Goal: Task Accomplishment & Management: Manage account settings

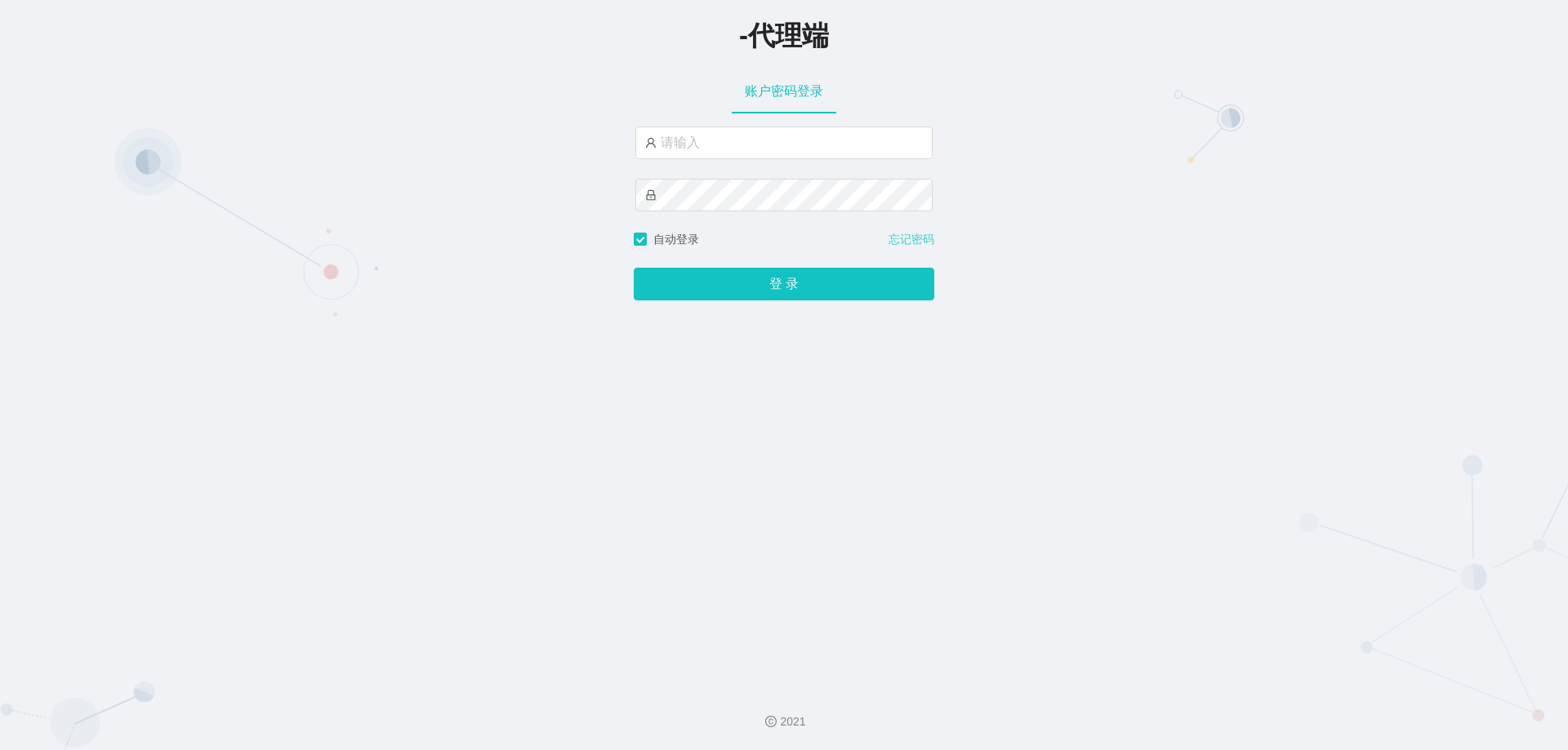
click at [919, 245] on link "忘记密码" at bounding box center [911, 239] width 46 height 17
click at [916, 244] on link "忘记密码" at bounding box center [911, 239] width 46 height 17
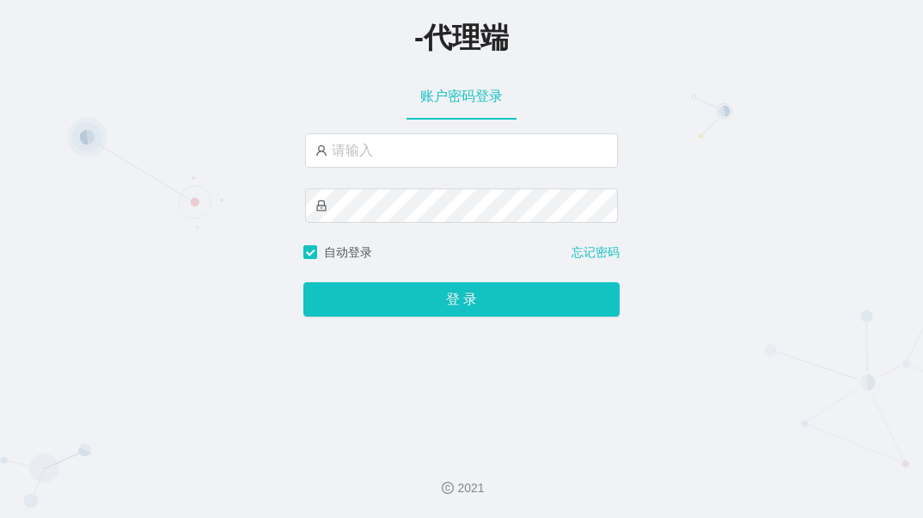
click at [220, 16] on div "-代理端" at bounding box center [461, 36] width 923 height 72
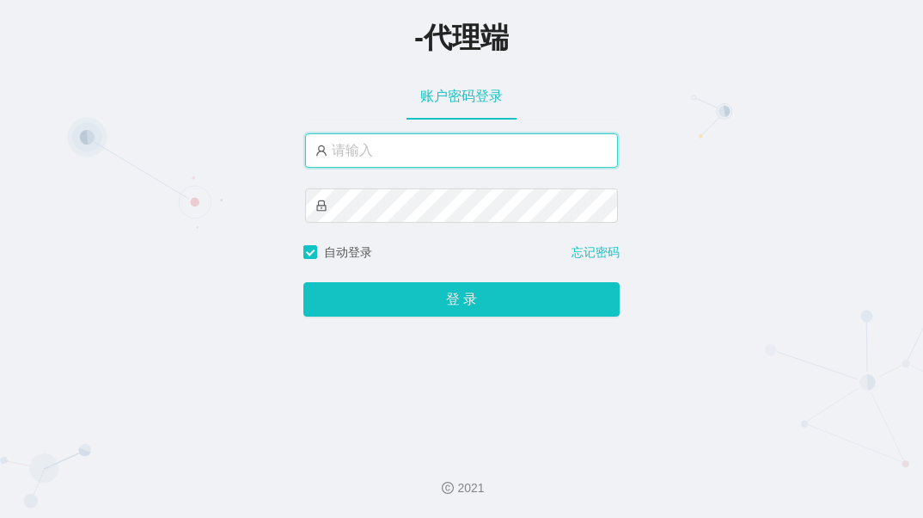
drag, startPoint x: 383, startPoint y: 133, endPoint x: 327, endPoint y: 141, distance: 56.4
click at [383, 134] on input "text" at bounding box center [461, 150] width 313 height 34
click at [445, 147] on input "text" at bounding box center [461, 150] width 313 height 34
type input "jinzhe888"
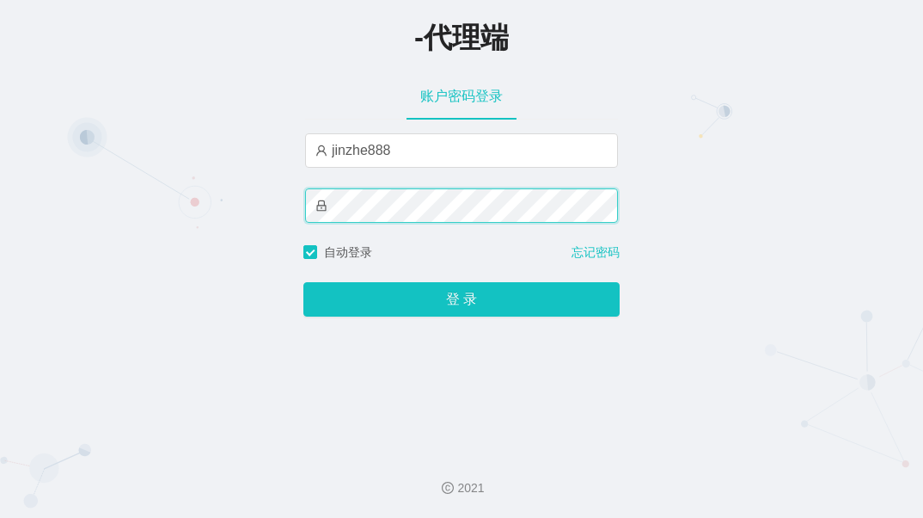
click at [304, 282] on button "登 录" at bounding box center [462, 299] width 316 height 34
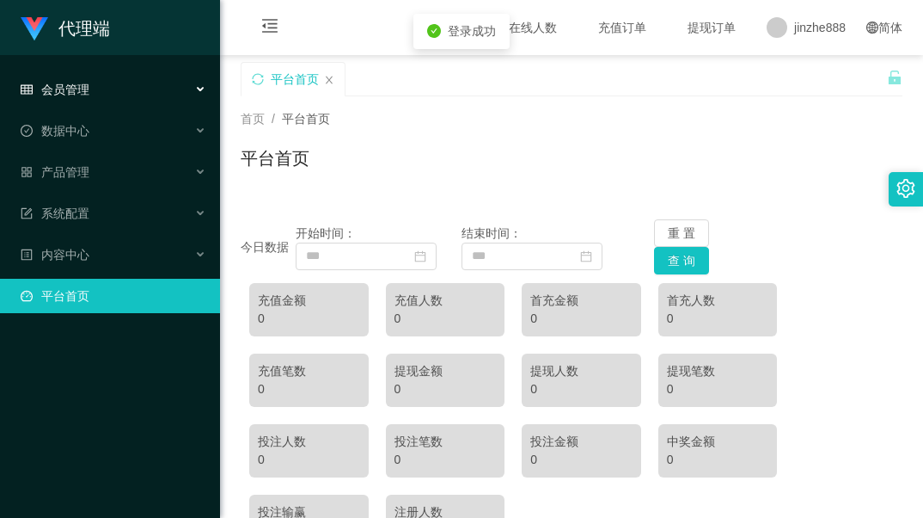
click at [136, 90] on div "会员管理" at bounding box center [110, 89] width 220 height 34
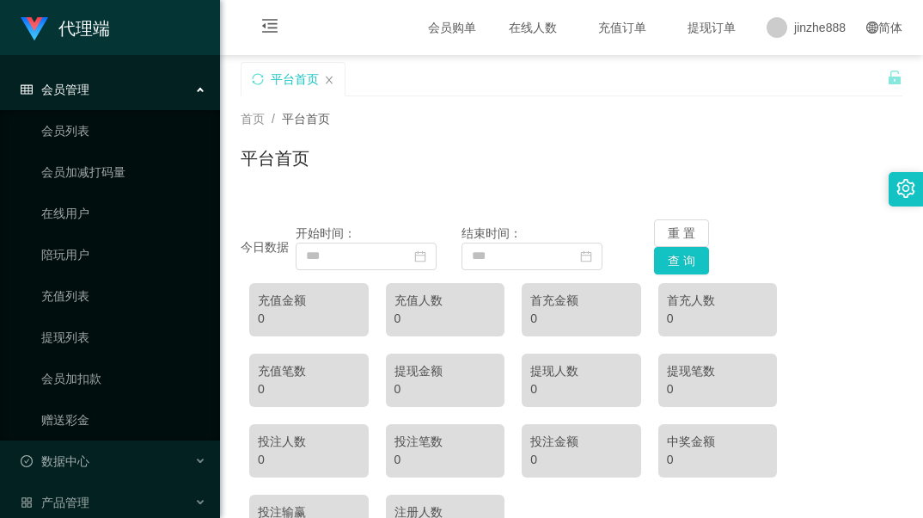
click at [139, 87] on div "会员管理" at bounding box center [110, 89] width 220 height 34
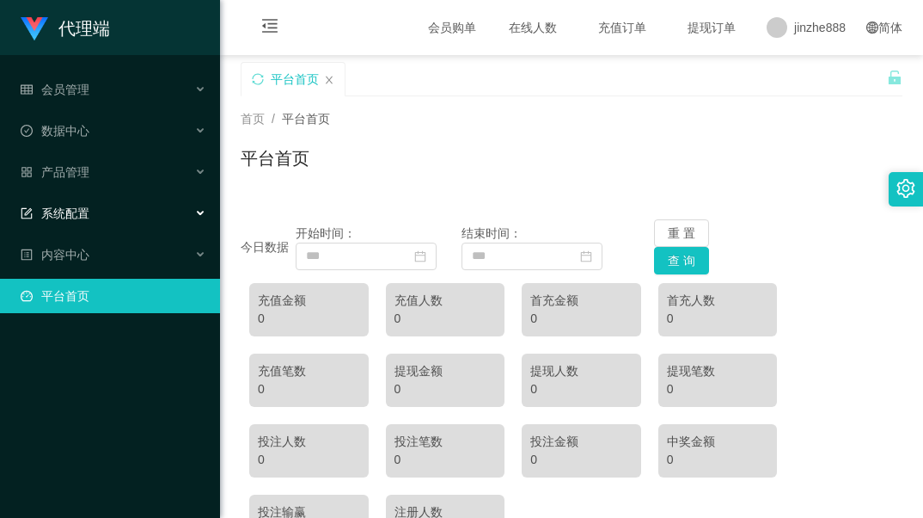
click at [95, 221] on div "系统配置" at bounding box center [110, 213] width 220 height 34
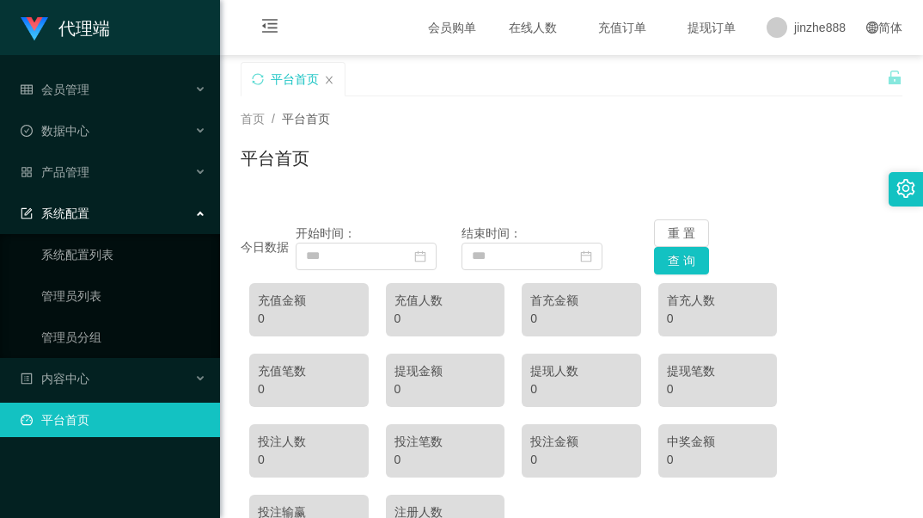
click at [106, 218] on div "系统配置" at bounding box center [110, 213] width 220 height 34
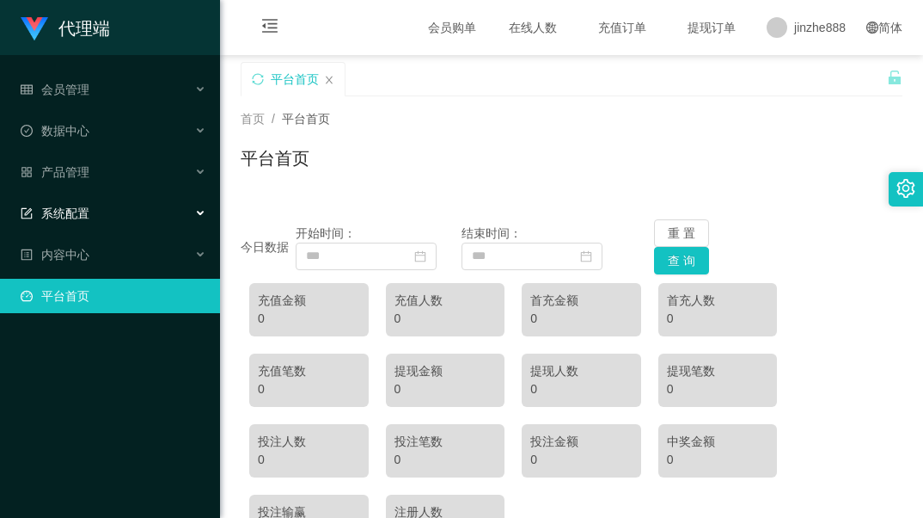
click at [107, 216] on div "系统配置" at bounding box center [110, 213] width 220 height 34
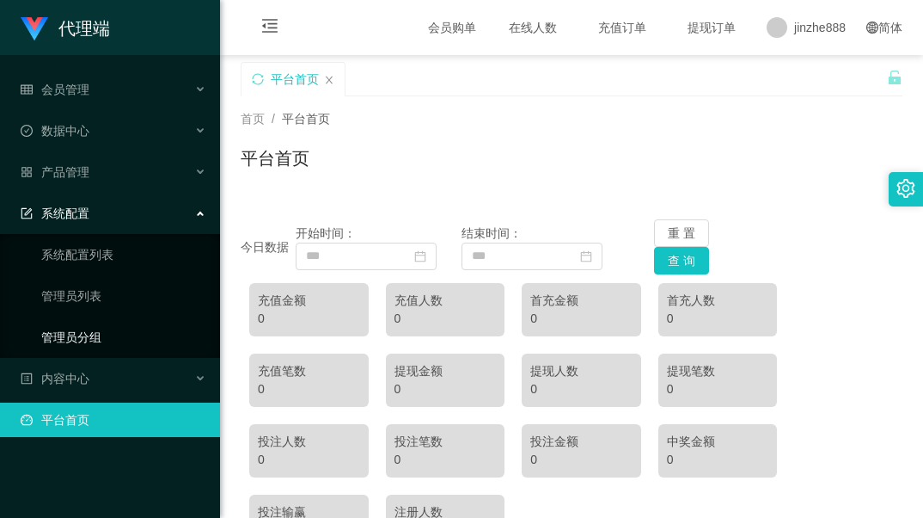
click at [113, 331] on link "管理员分组" at bounding box center [123, 337] width 165 height 34
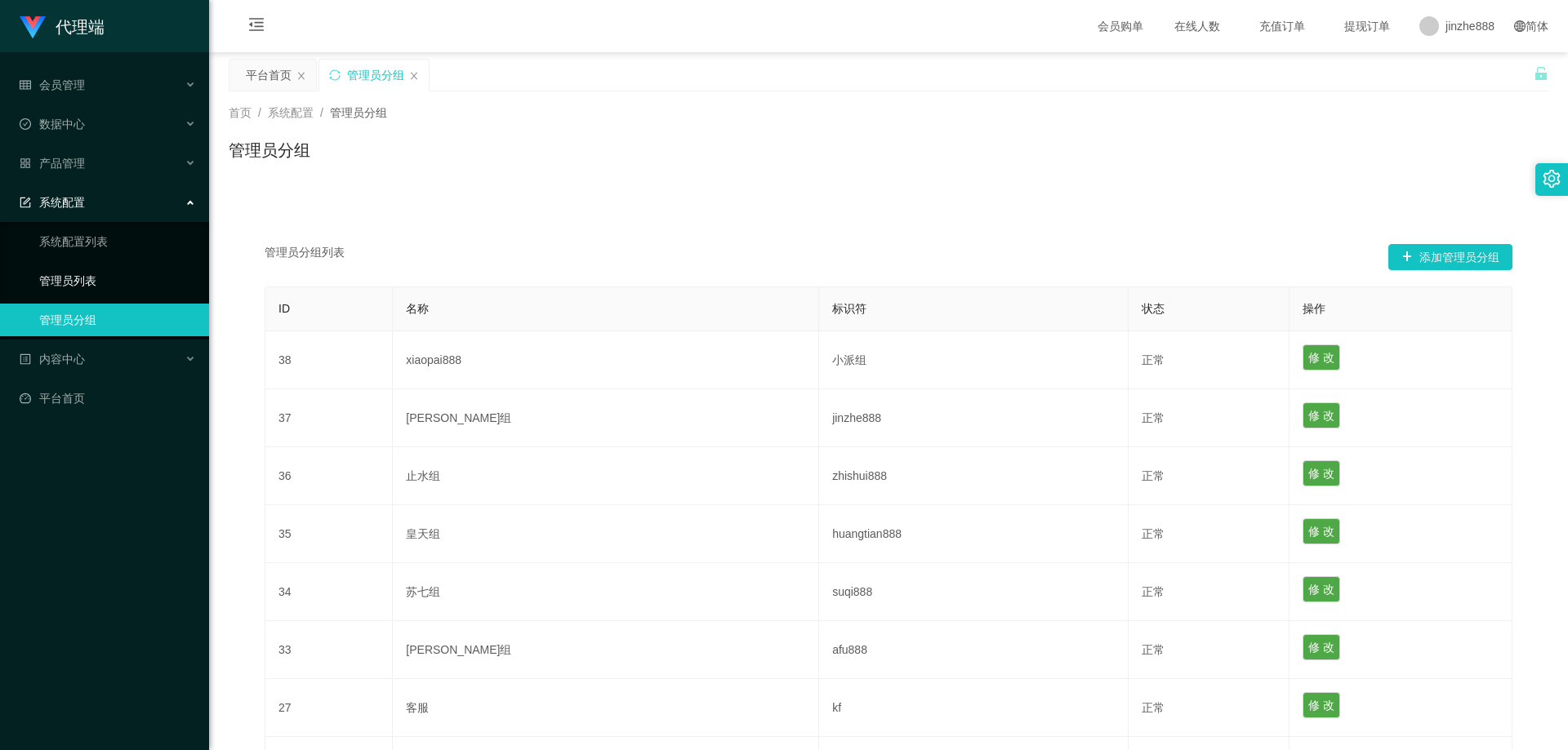
click at [99, 277] on link "管理员列表" at bounding box center [117, 281] width 157 height 32
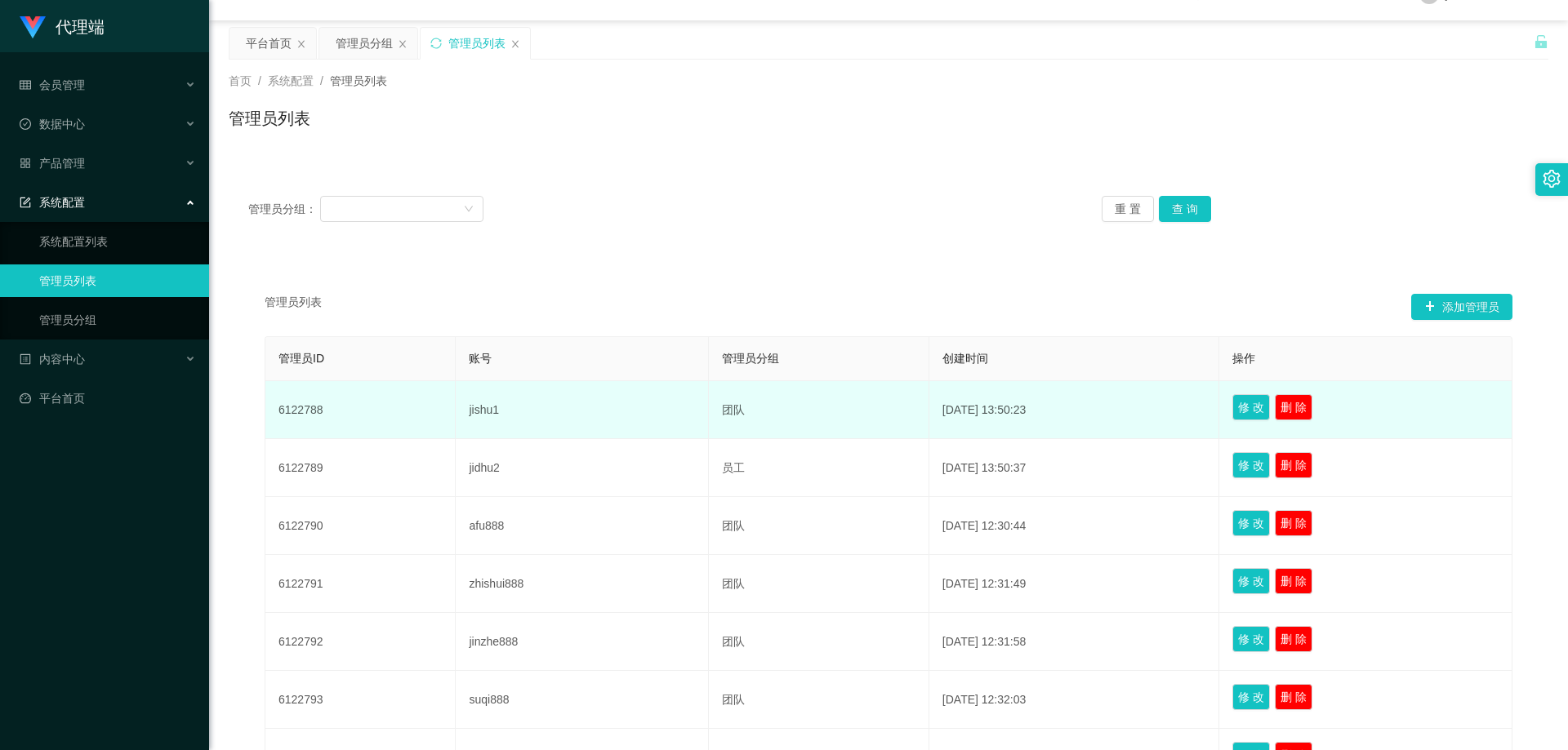
scroll to position [82, 0]
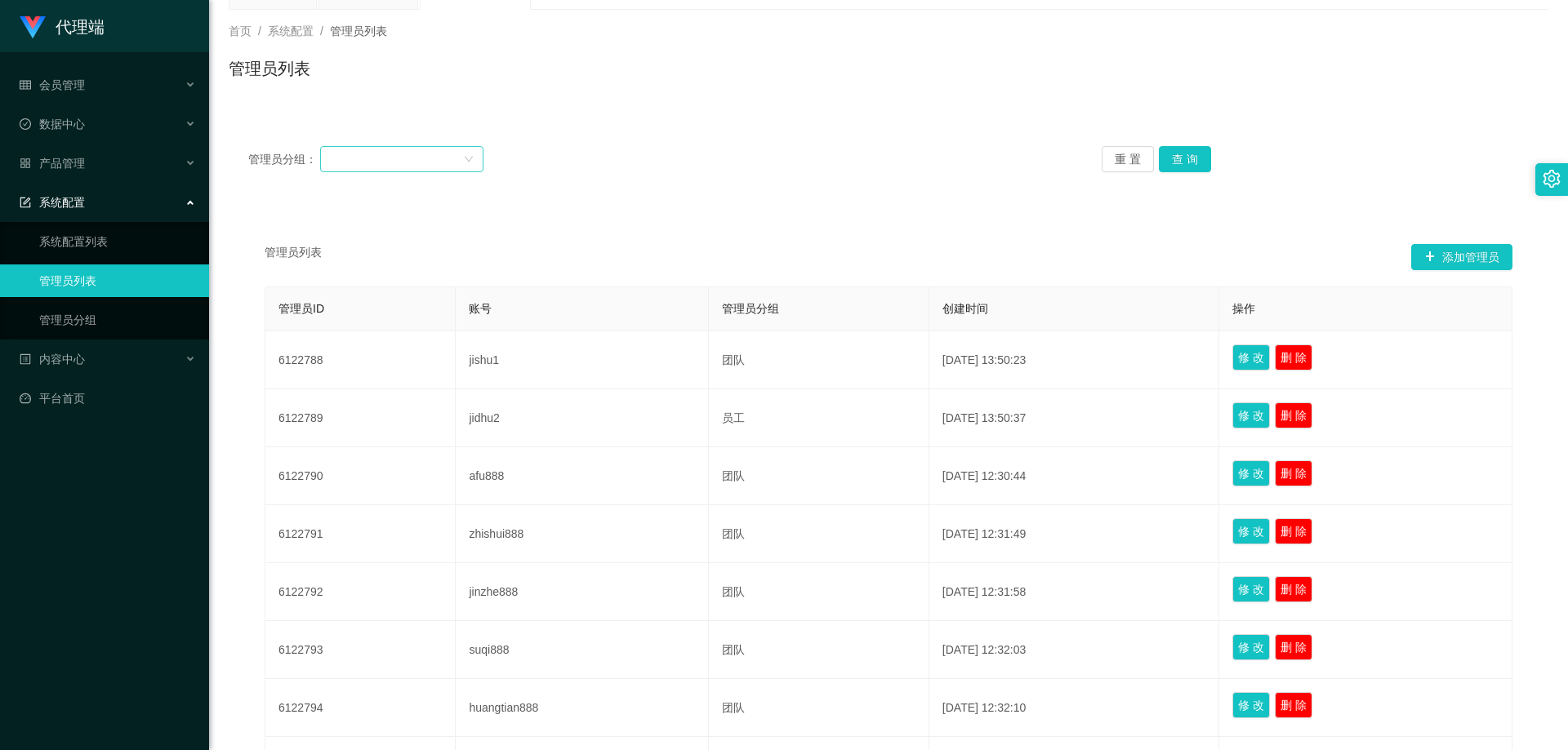
click at [457, 169] on div at bounding box center [396, 159] width 133 height 25
click at [397, 360] on li "员工" at bounding box center [402, 364] width 163 height 27
click at [1185, 155] on button "查 询" at bounding box center [1184, 159] width 52 height 27
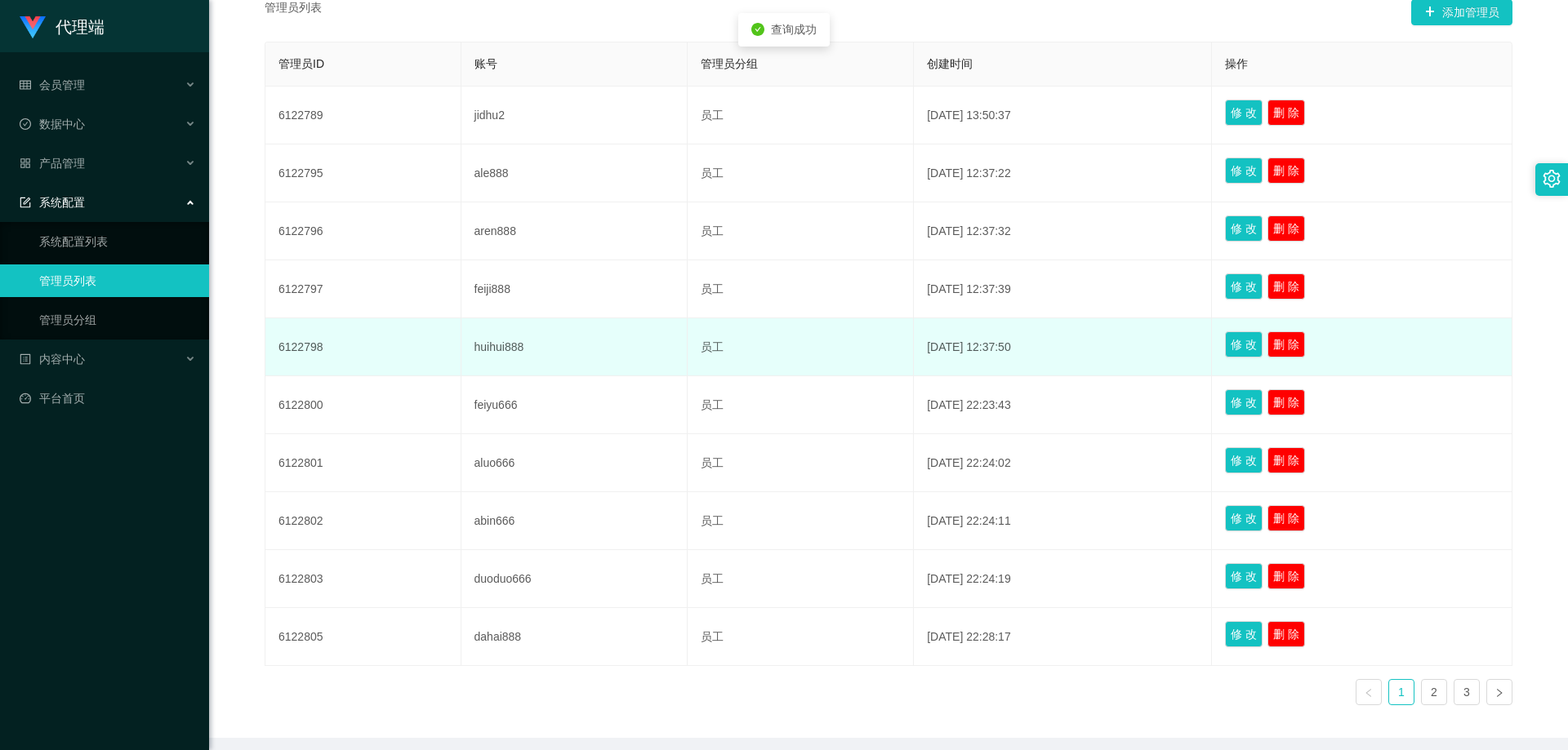
scroll to position [390, 0]
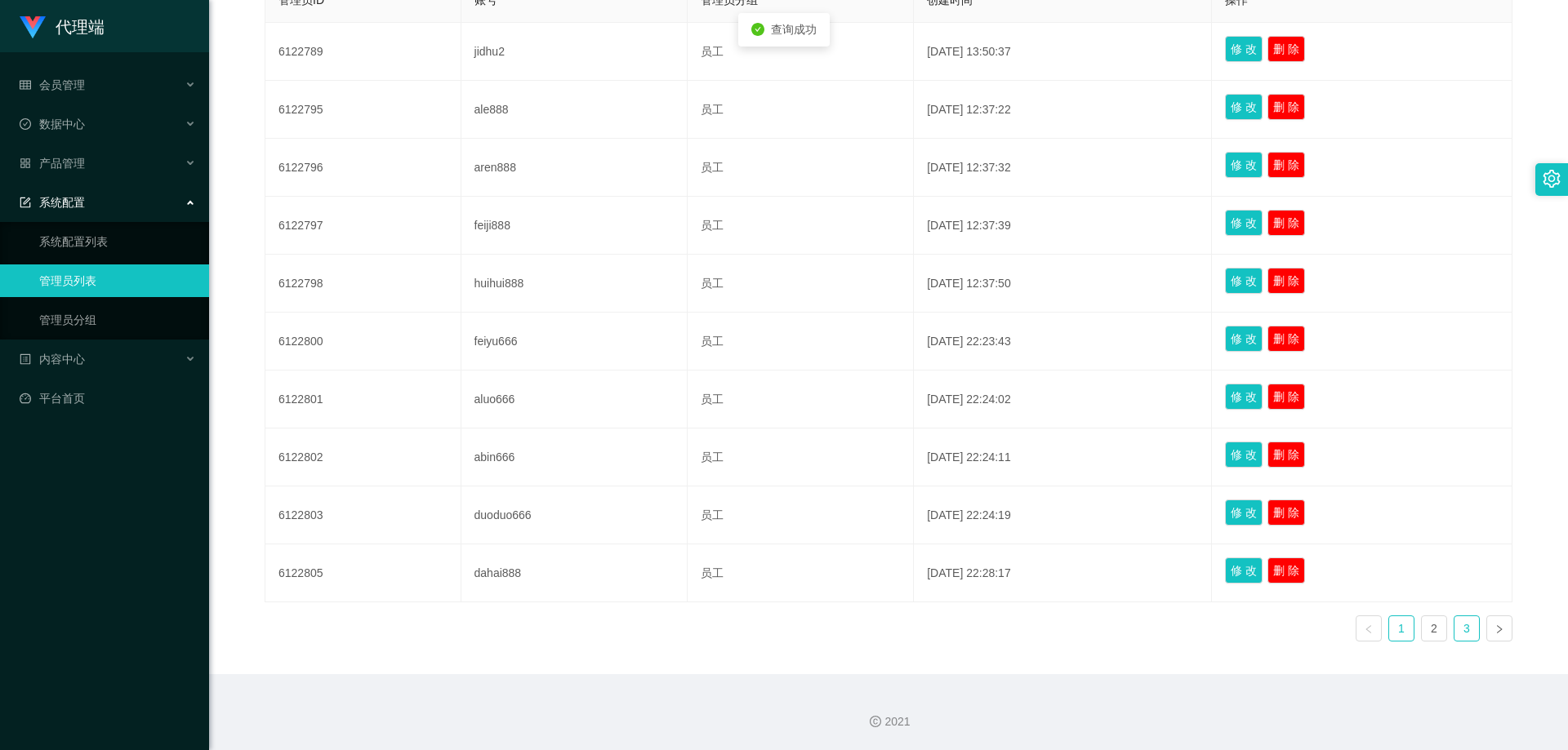
click at [1466, 630] on link "3" at bounding box center [1466, 628] width 25 height 25
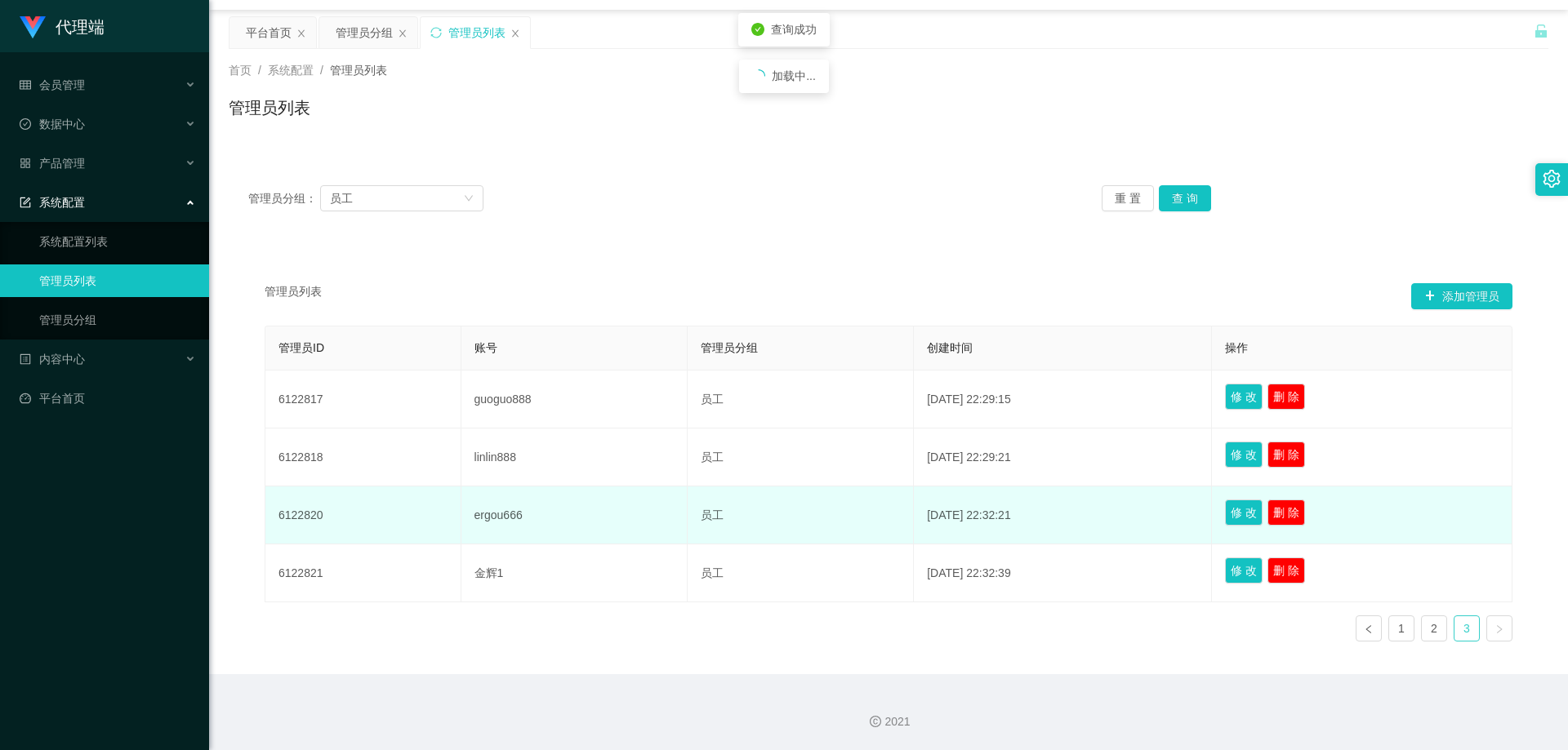
scroll to position [43, 0]
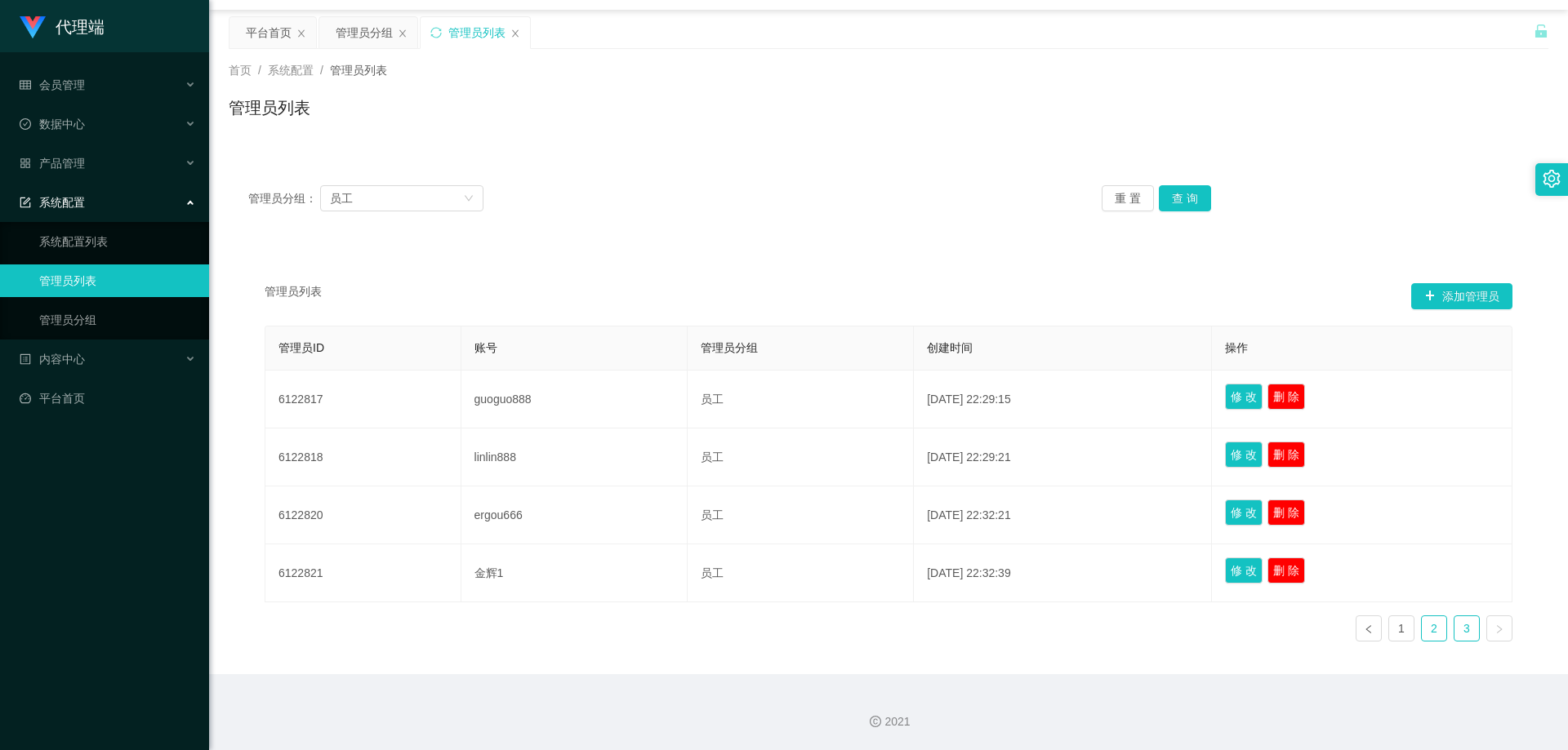
click at [1433, 632] on link "2" at bounding box center [1434, 628] width 25 height 25
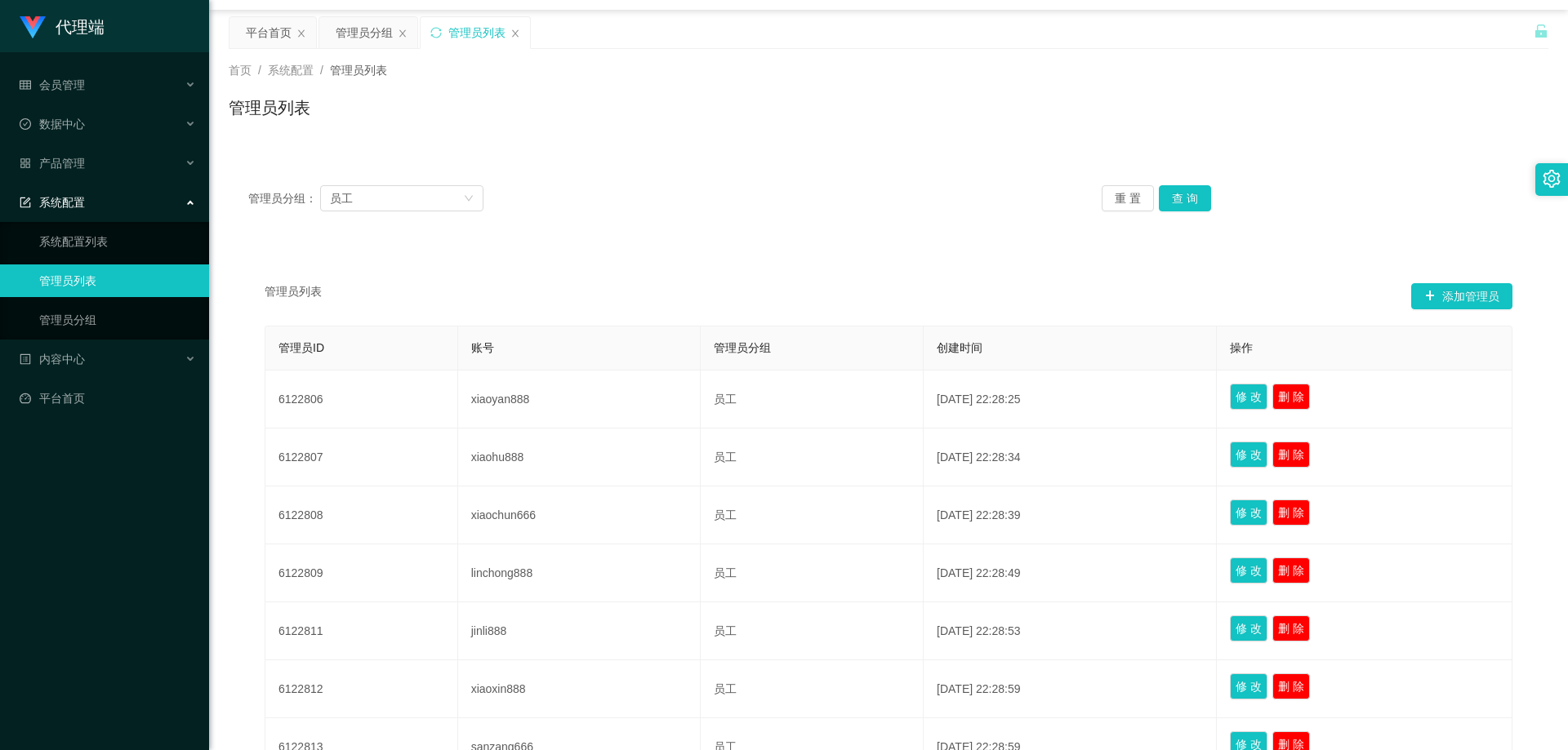
click at [387, 122] on div "管理员列表" at bounding box center [888, 115] width 1319 height 38
click at [417, 192] on div "员工" at bounding box center [396, 198] width 133 height 25
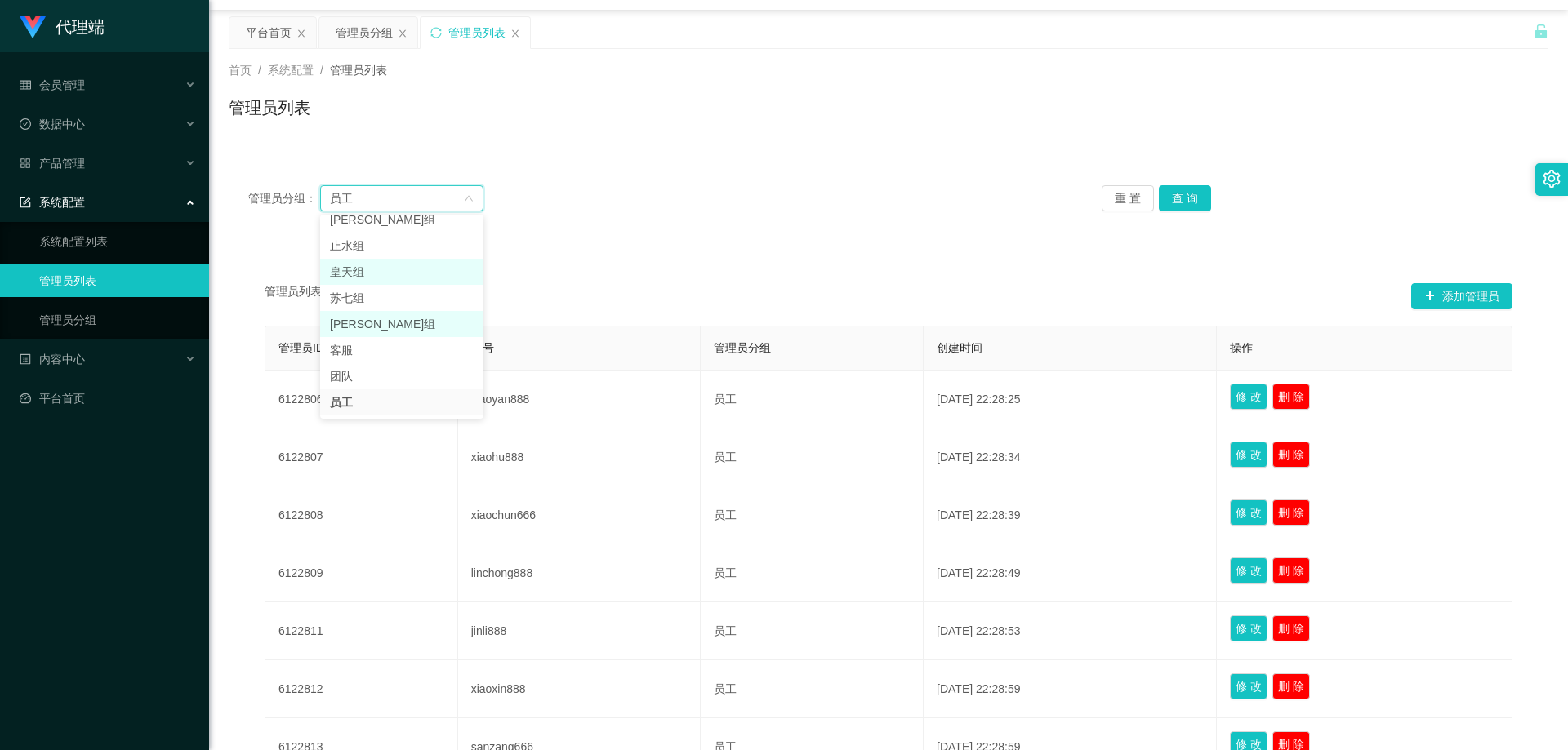
scroll to position [29, 0]
click at [362, 234] on li "[PERSON_NAME]组" at bounding box center [402, 228] width 163 height 27
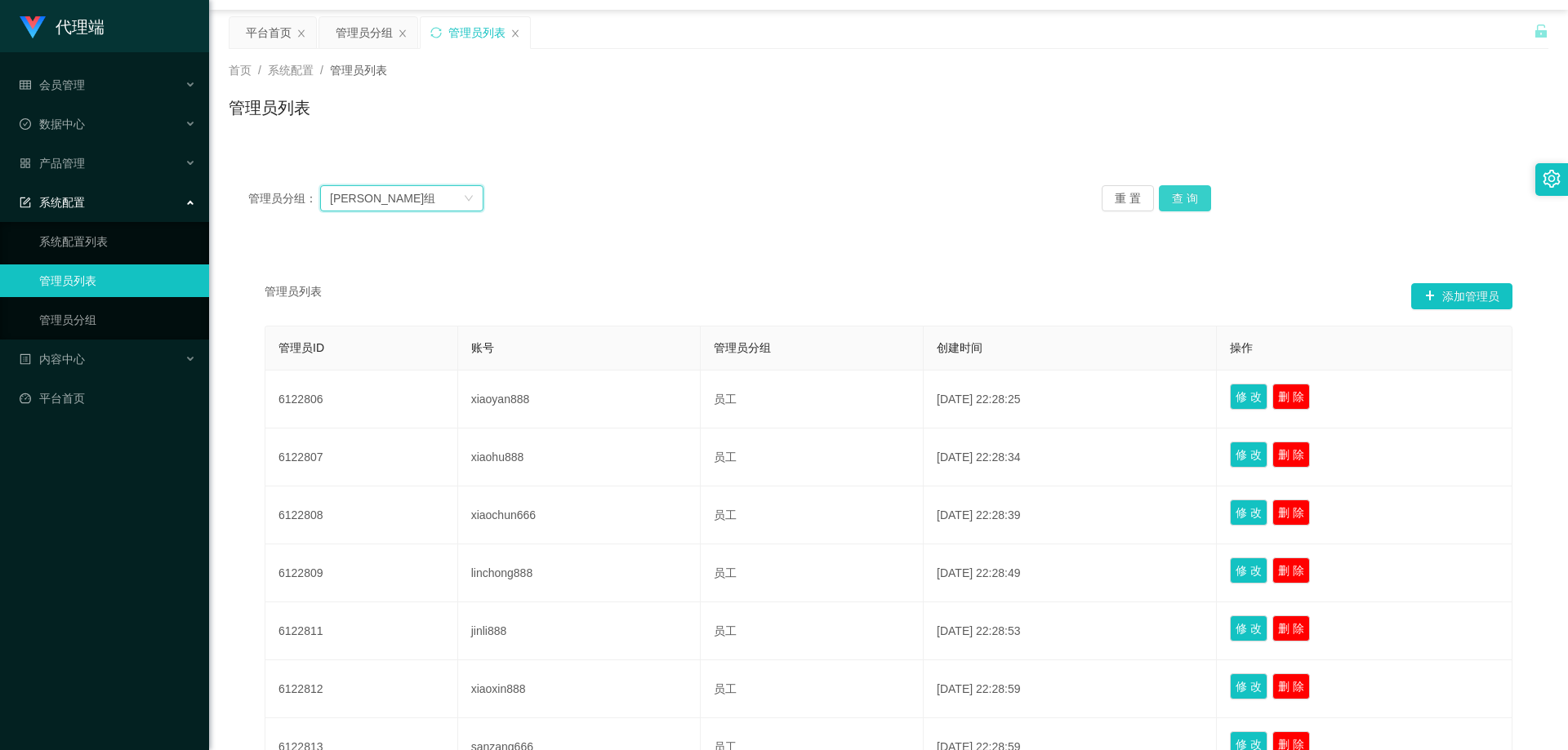
click at [1164, 207] on button "查 询" at bounding box center [1184, 198] width 52 height 27
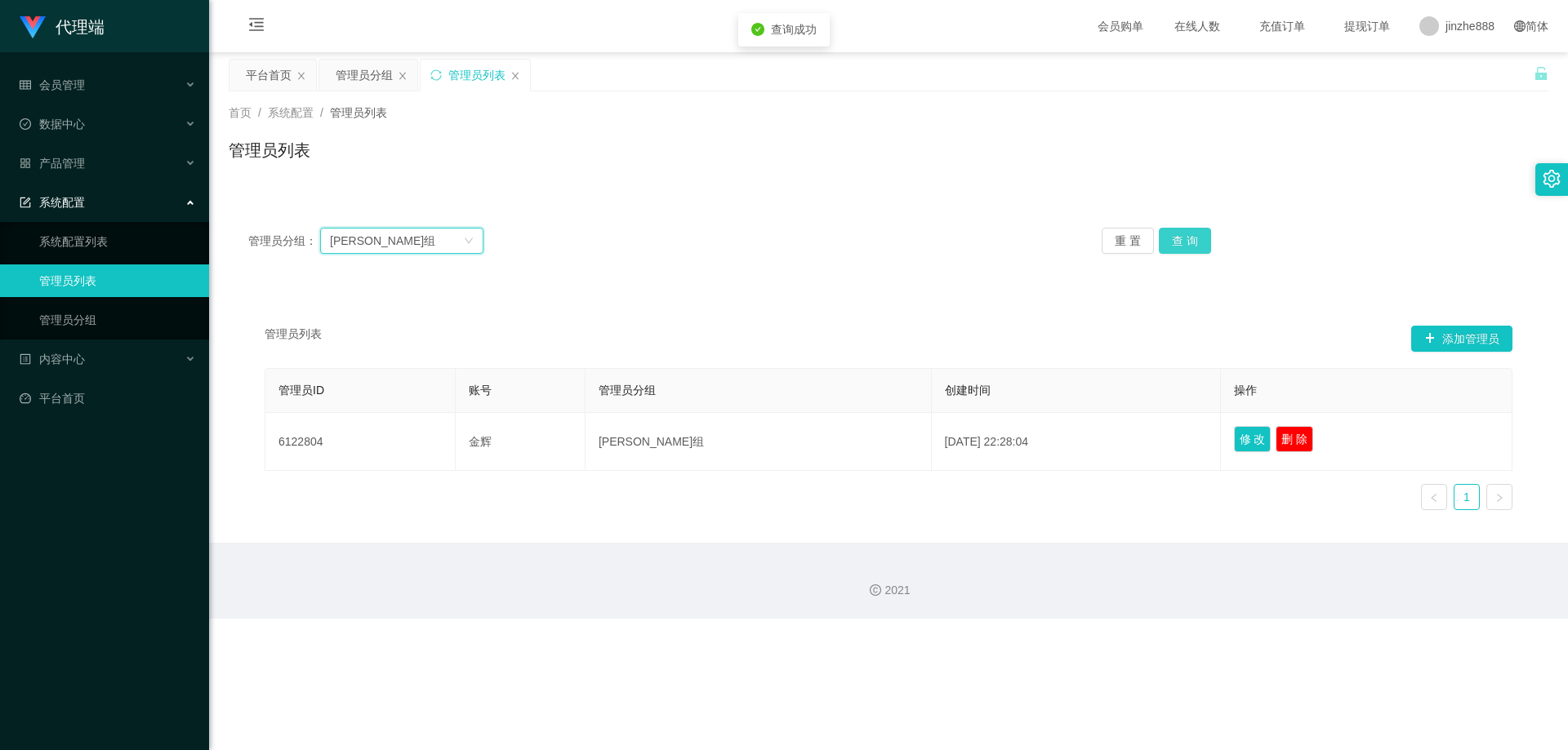
scroll to position [0, 0]
click at [451, 236] on div "[PERSON_NAME]组" at bounding box center [396, 241] width 133 height 25
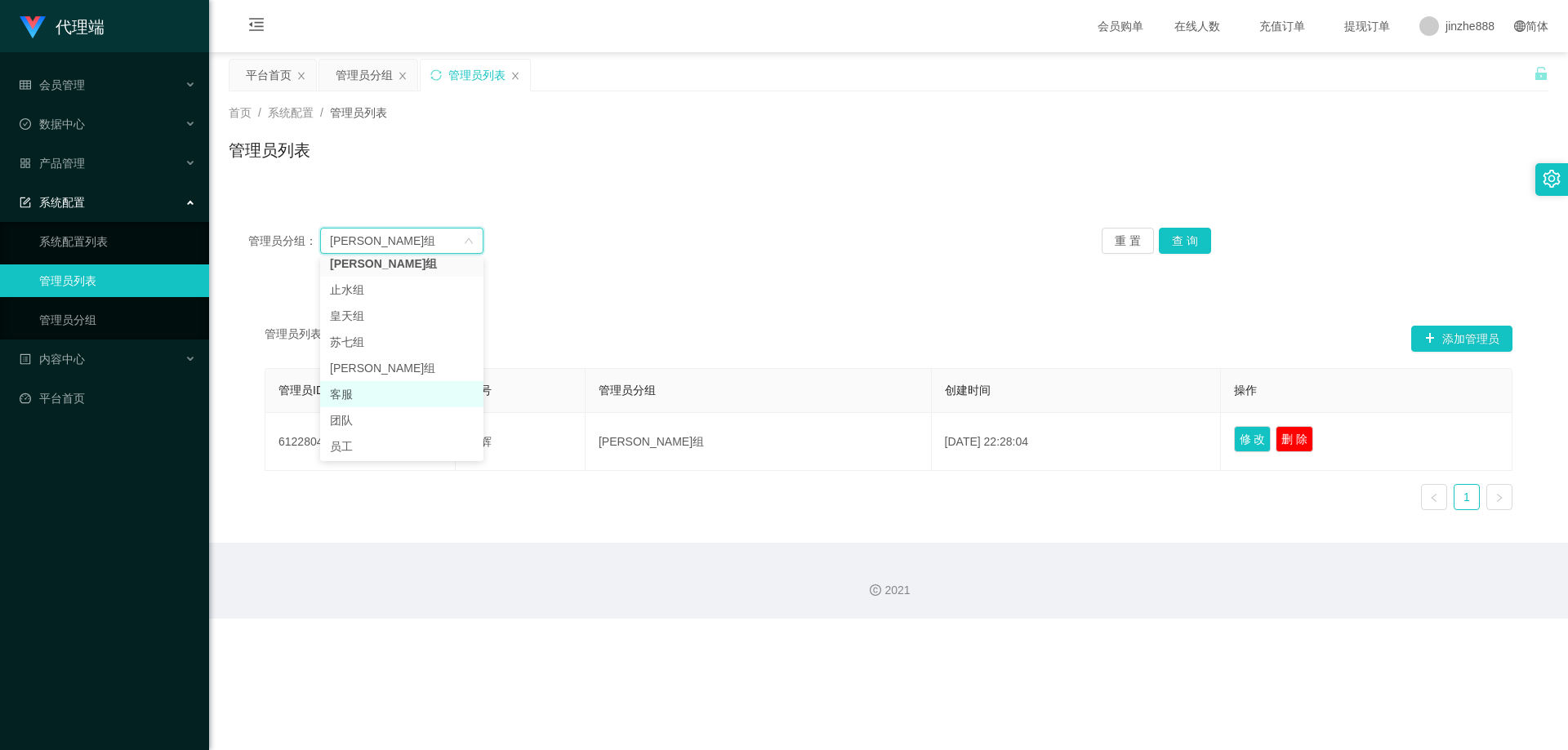
scroll to position [38, 0]
click at [745, 268] on div "管理员分组： [PERSON_NAME]组 重 置 查 询" at bounding box center [888, 240] width 1319 height 66
click at [1480, 354] on div "管理员列表 添加管理员 管理员ID 账号 管理员分组 创建时间 操作 6122804 [PERSON_NAME] [PERSON_NAME]组 [DATE] …" at bounding box center [888, 424] width 1280 height 197
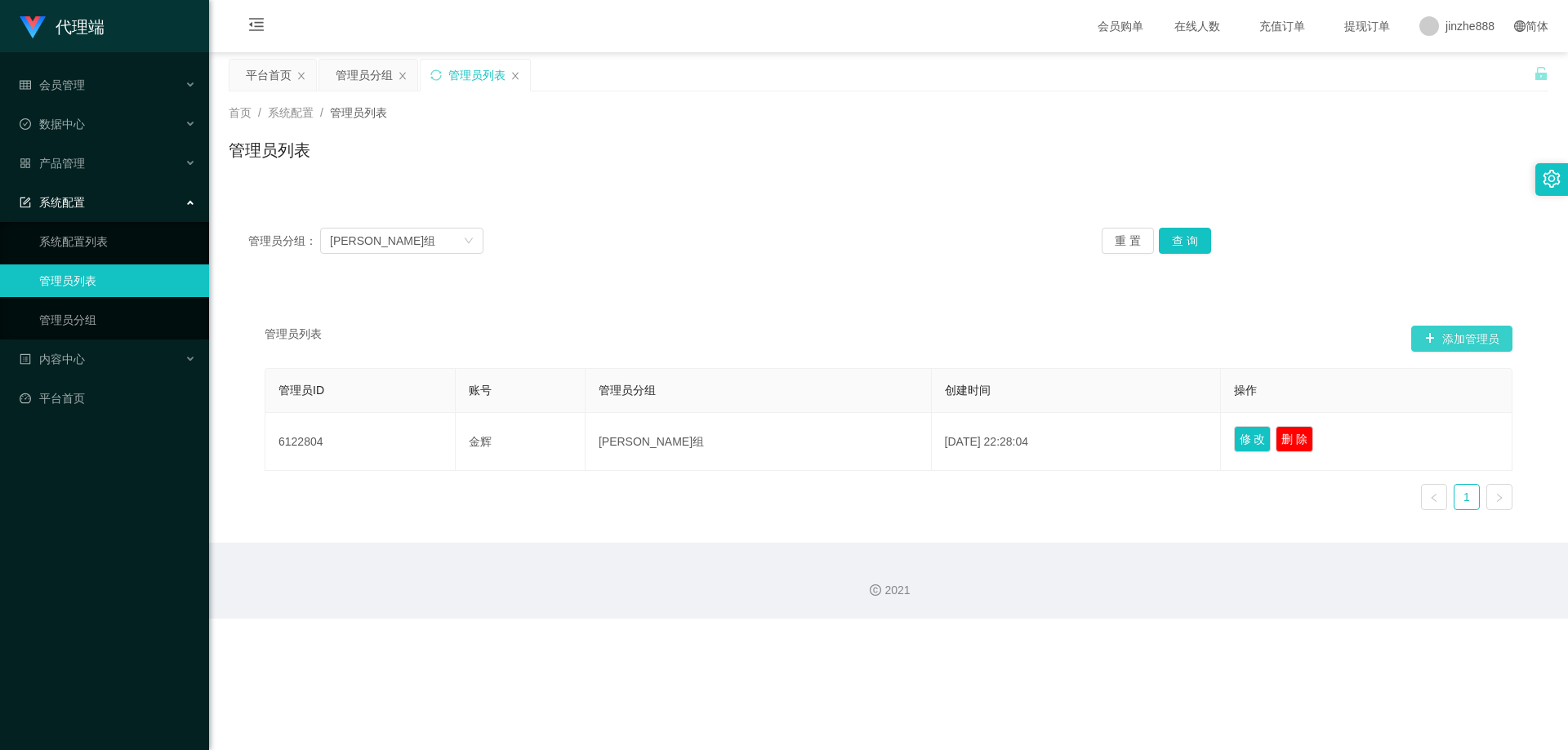
click at [1478, 342] on button "添加管理员" at bounding box center [1462, 339] width 102 height 27
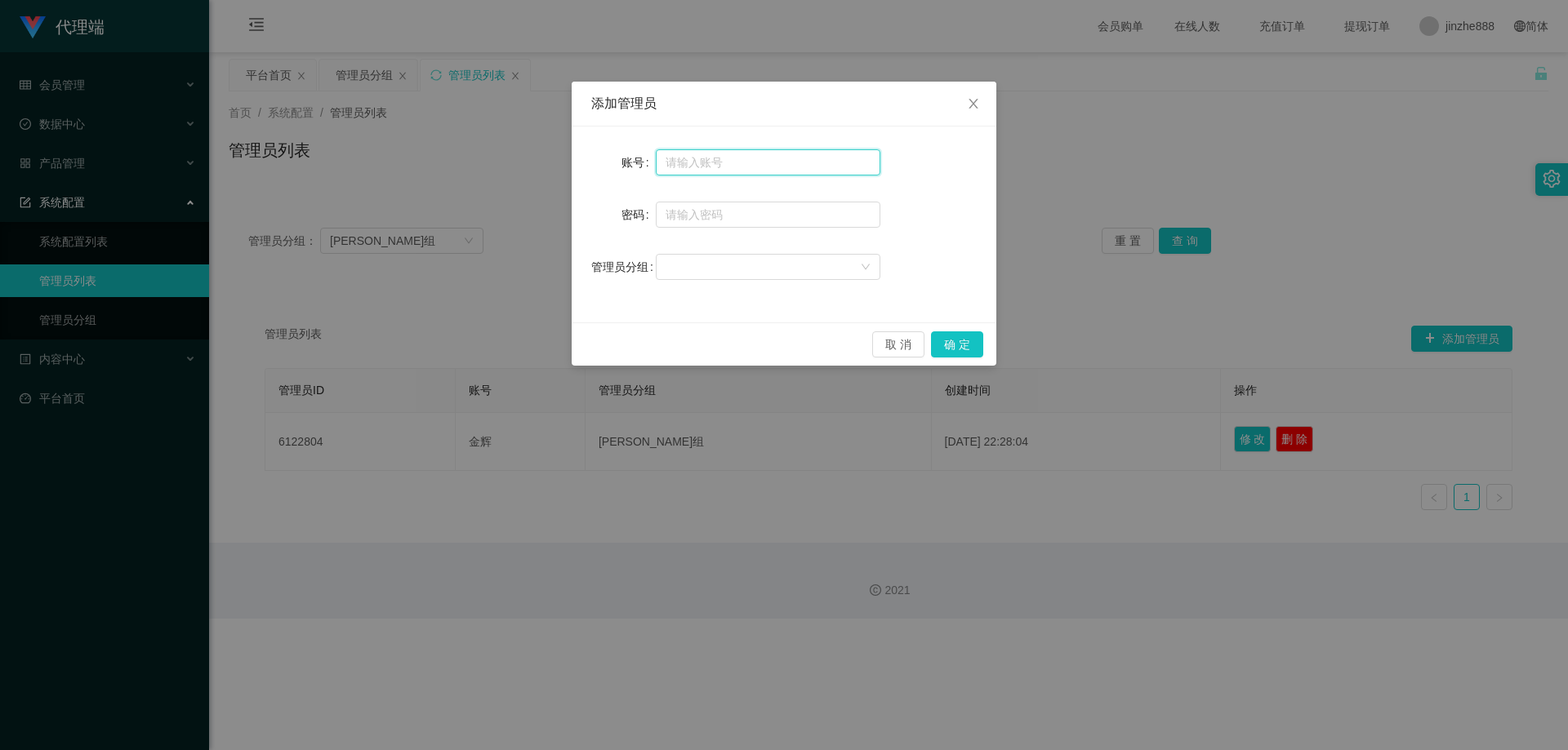
click at [722, 155] on input "text" at bounding box center [767, 162] width 224 height 27
click at [763, 259] on div at bounding box center [763, 267] width 195 height 25
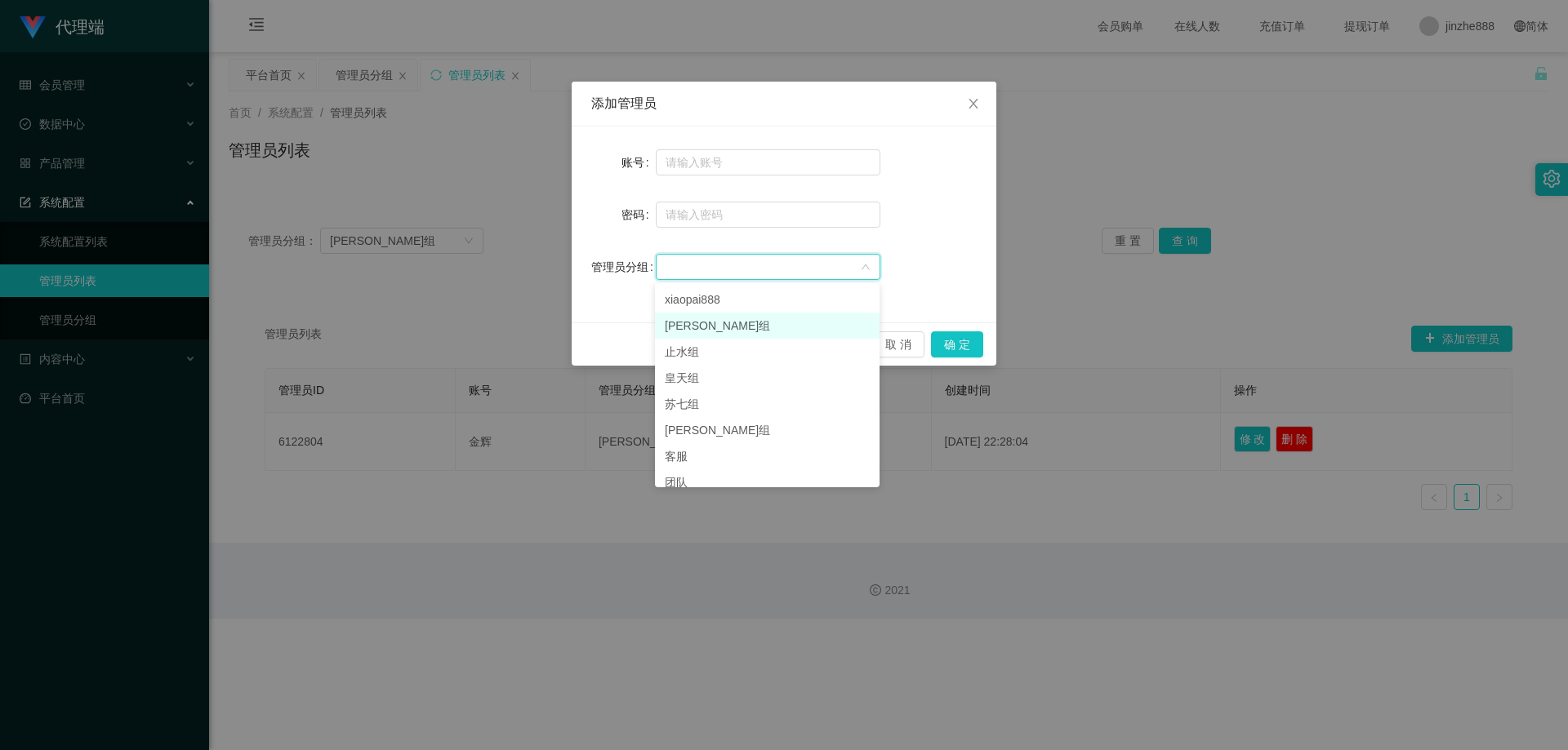
click at [726, 318] on li "[PERSON_NAME]组" at bounding box center [767, 326] width 224 height 27
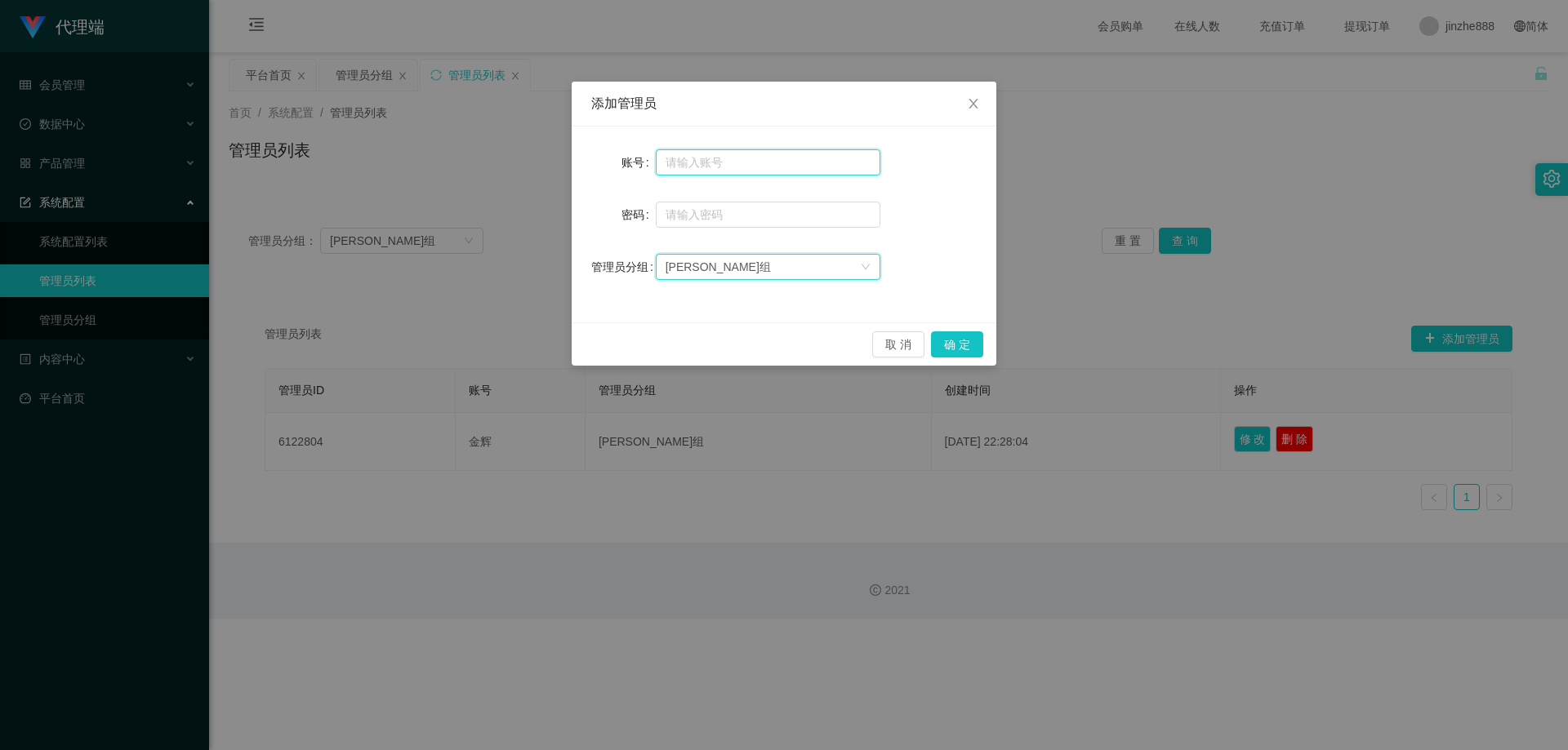
click at [760, 161] on input "text" at bounding box center [767, 162] width 224 height 27
type input "老默"
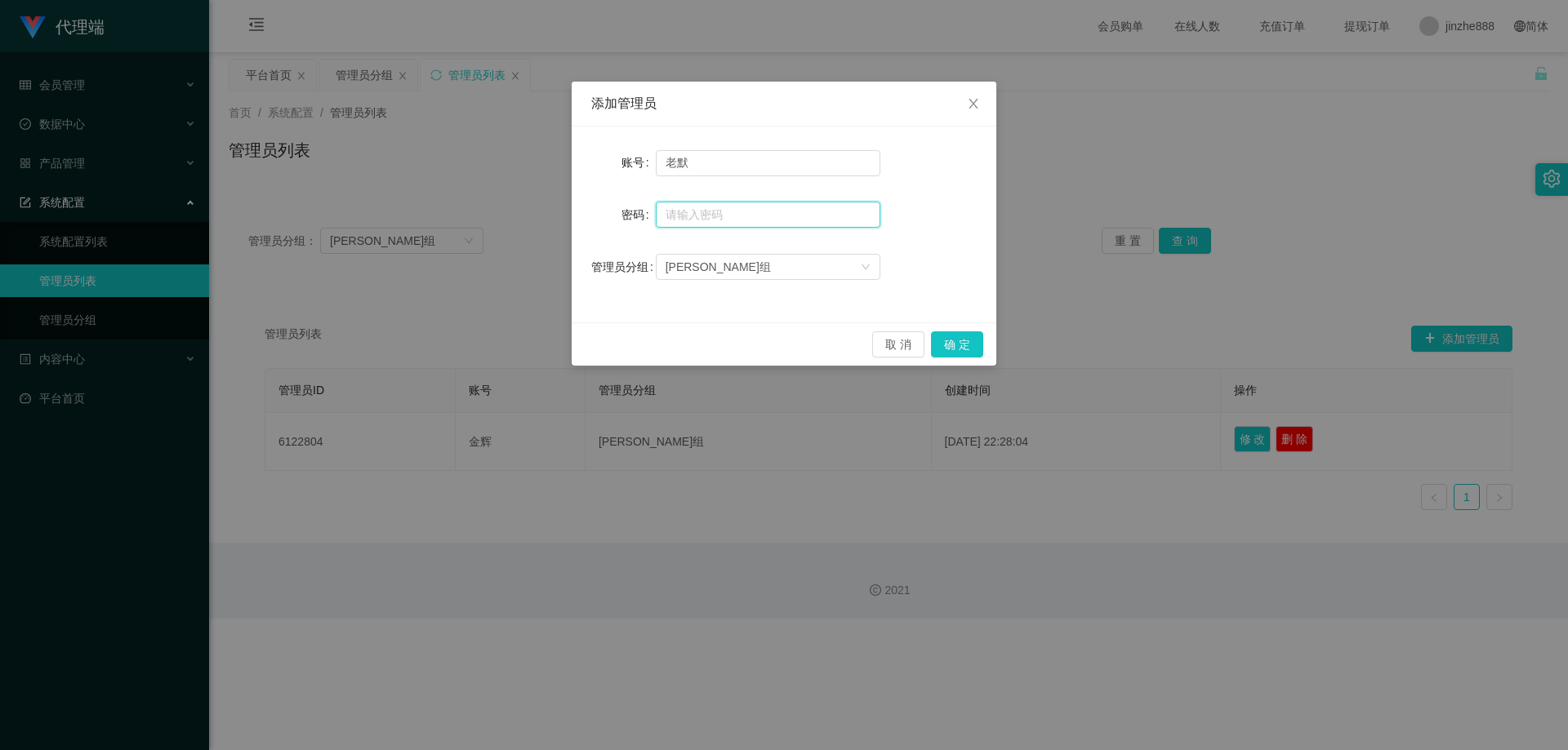
click at [776, 221] on input "text" at bounding box center [767, 215] width 224 height 27
type input "ccc111"
click at [966, 342] on button "确 定" at bounding box center [956, 345] width 52 height 27
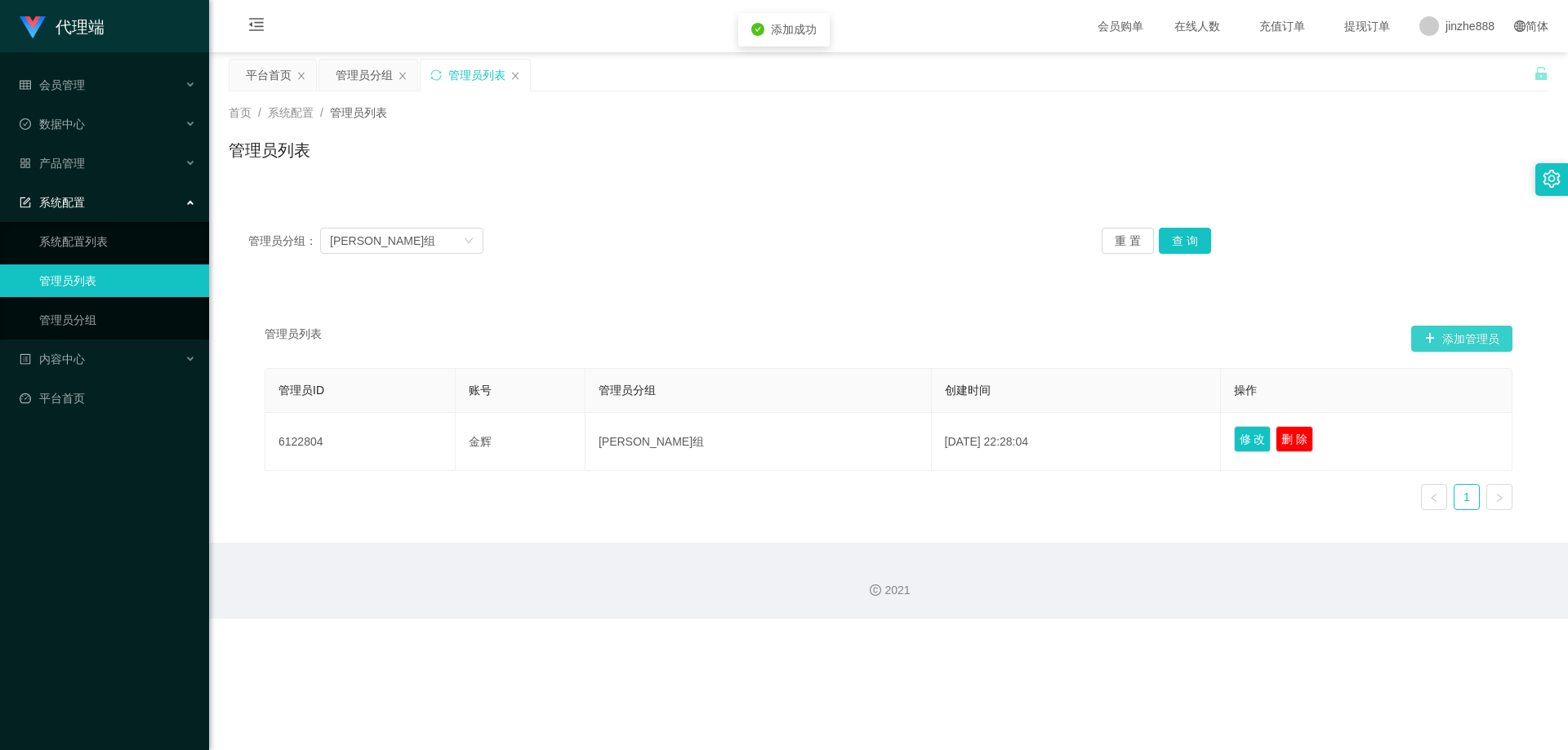
click at [1457, 347] on button "添加管理员" at bounding box center [1462, 339] width 102 height 27
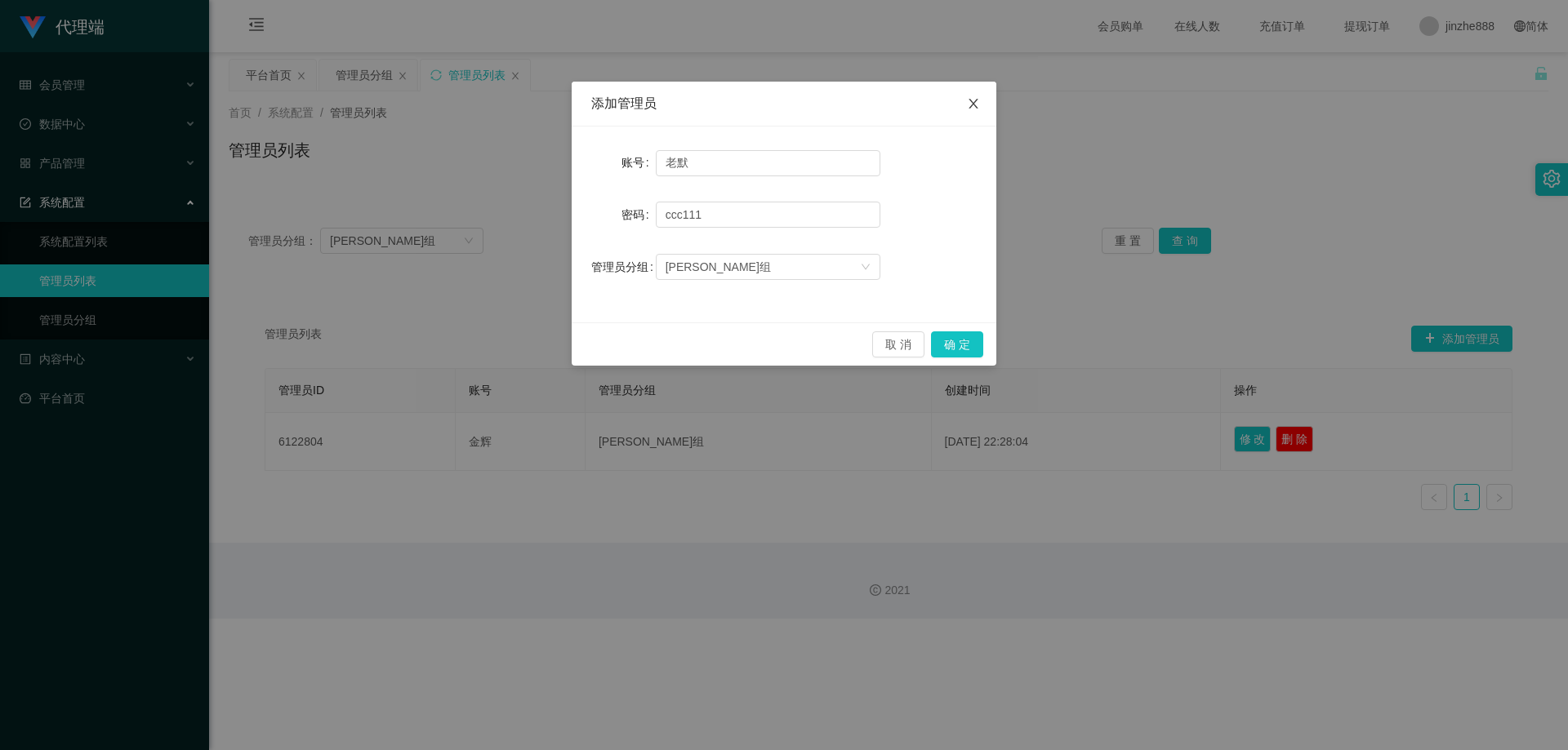
click at [968, 103] on span "Close" at bounding box center [973, 104] width 46 height 46
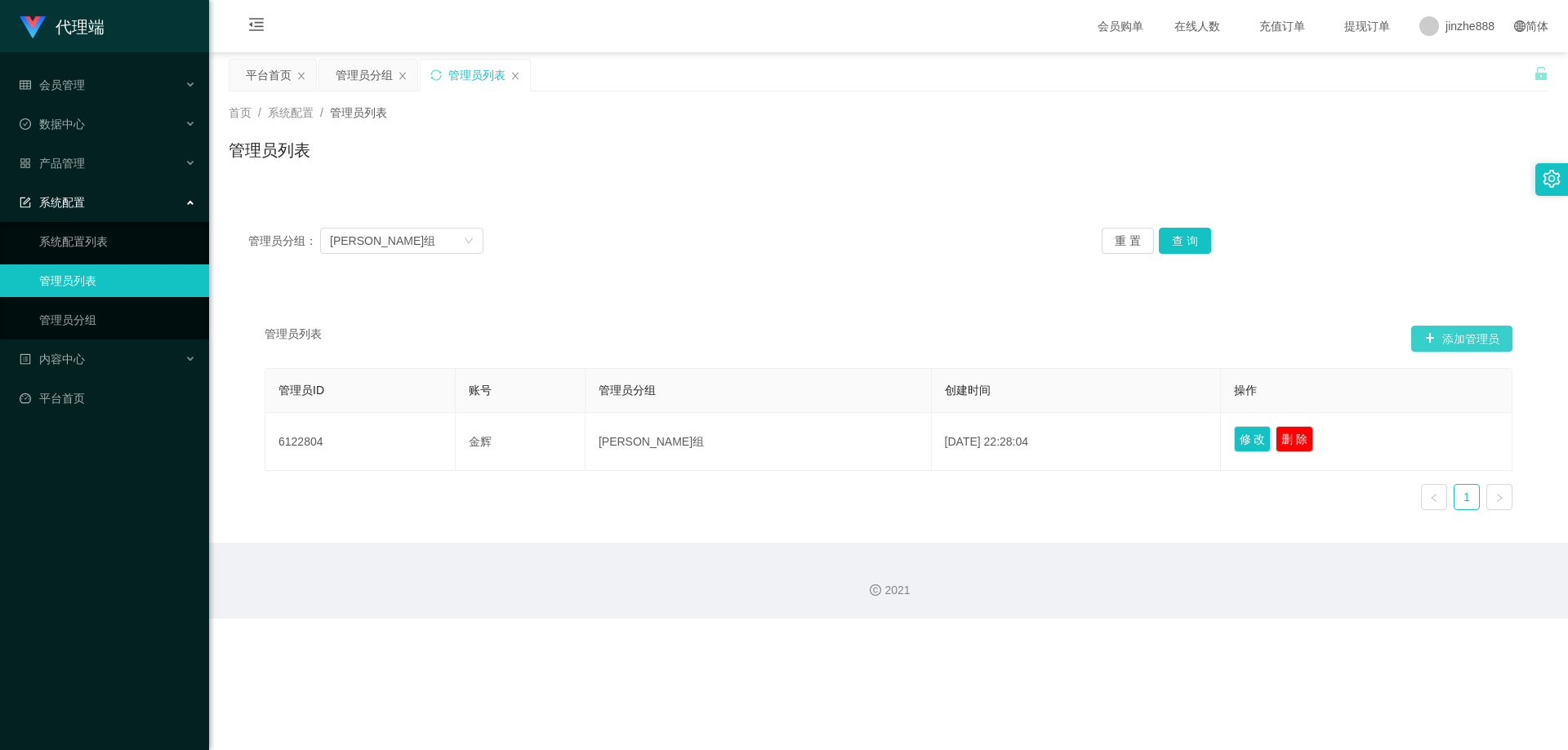
click at [1425, 336] on button "添加管理员" at bounding box center [1462, 339] width 102 height 27
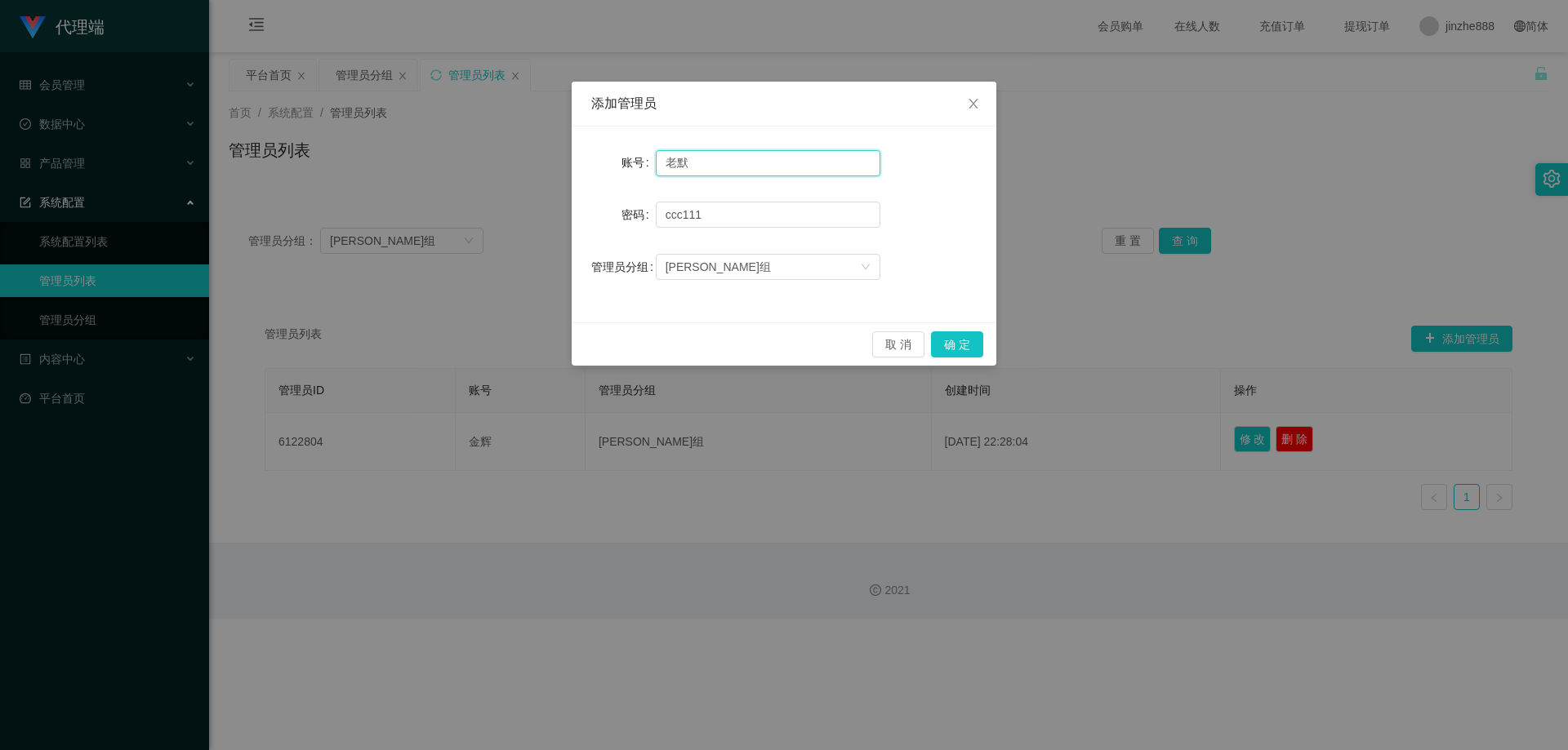
drag, startPoint x: 727, startPoint y: 153, endPoint x: 376, endPoint y: 63, distance: 362.4
click at [376, 63] on div "添加管理员 账号 老默 密码 [SECURITY_DATA] 管理员分组 [PERSON_NAME]组 取 消 确 定" at bounding box center [784, 375] width 1568 height 750
type input "卫东"
click at [966, 355] on button "确 定" at bounding box center [956, 345] width 52 height 27
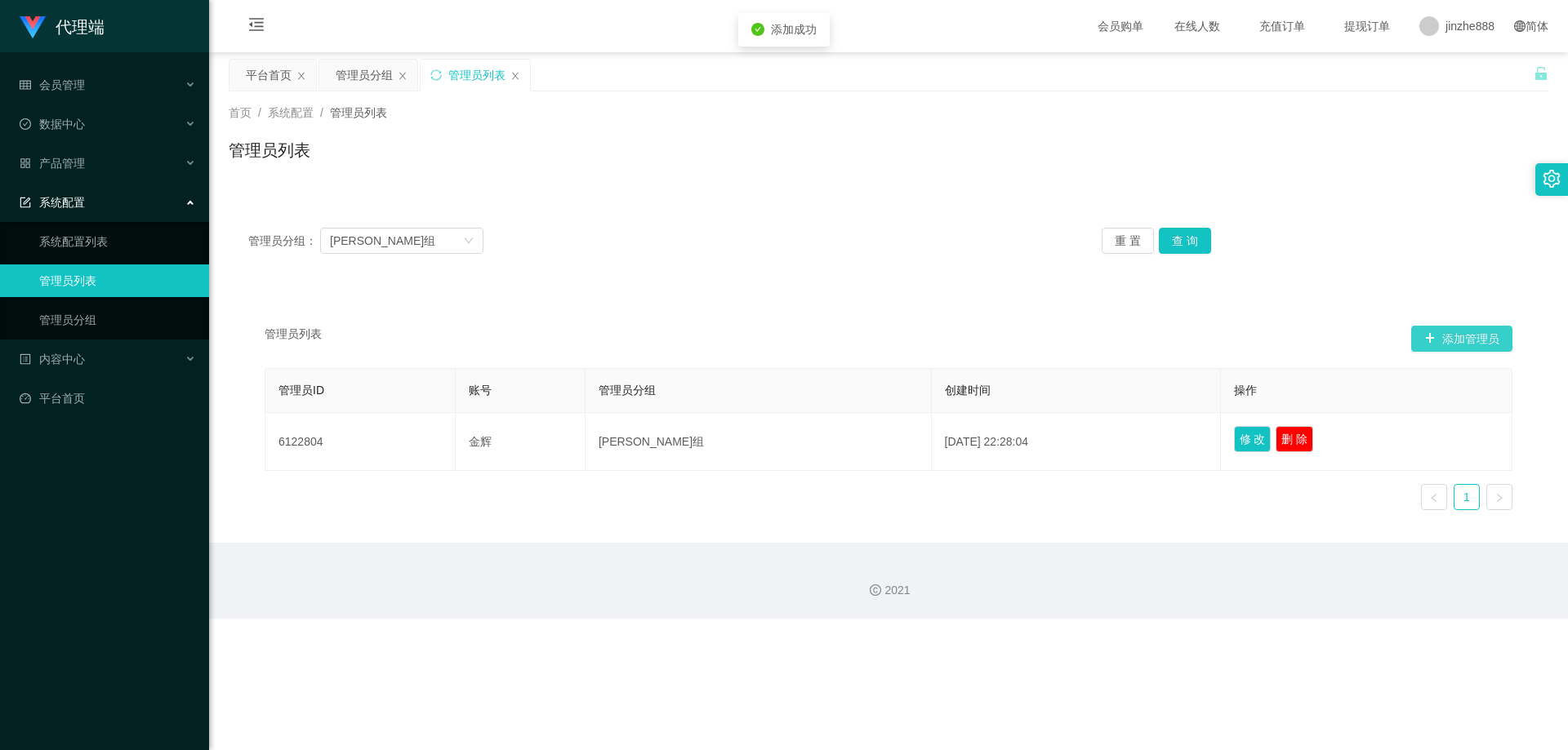
click at [1479, 342] on button "添加管理员" at bounding box center [1462, 339] width 102 height 27
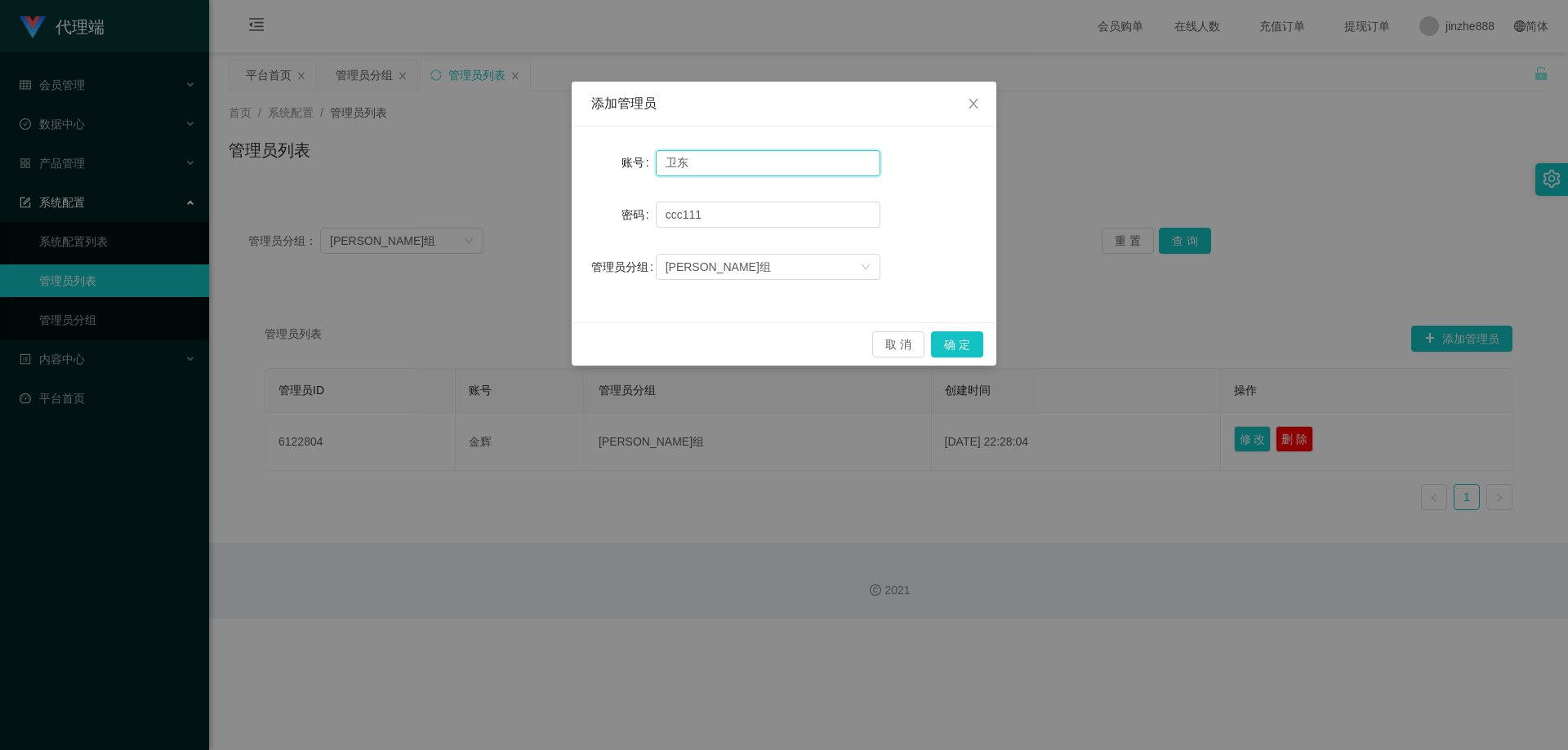
drag, startPoint x: 799, startPoint y: 173, endPoint x: 486, endPoint y: 156, distance: 313.5
click at [486, 156] on div "添加管理员 账号 卫东 密码 [SECURITY_DATA] 管理员分组 [PERSON_NAME]组 取 消 确 定" at bounding box center [784, 375] width 1568 height 750
type input "[PERSON_NAME]"
click at [964, 340] on button "确 定" at bounding box center [956, 345] width 52 height 27
